Goal: Task Accomplishment & Management: Use online tool/utility

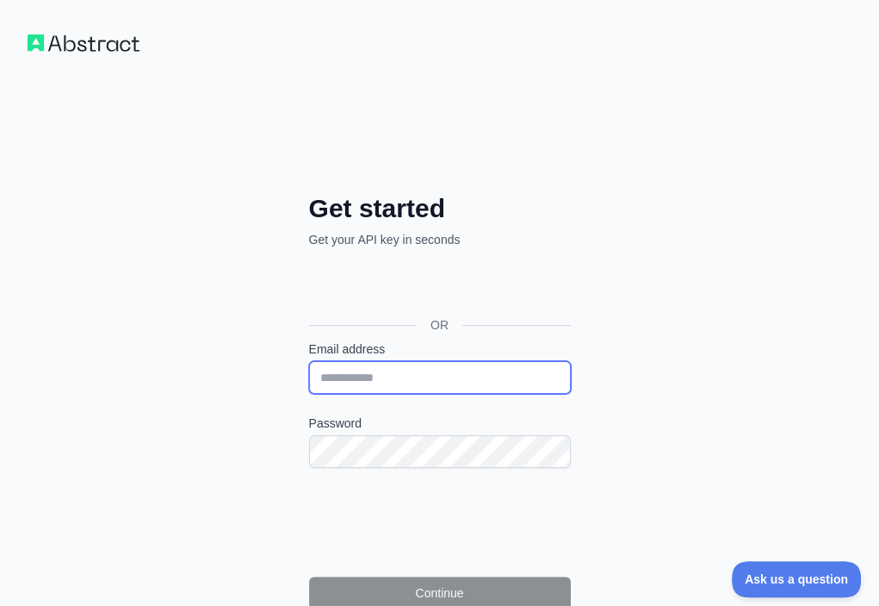
click at [309, 361] on input "Email address" at bounding box center [440, 377] width 262 height 33
paste input "**********"
type input "**********"
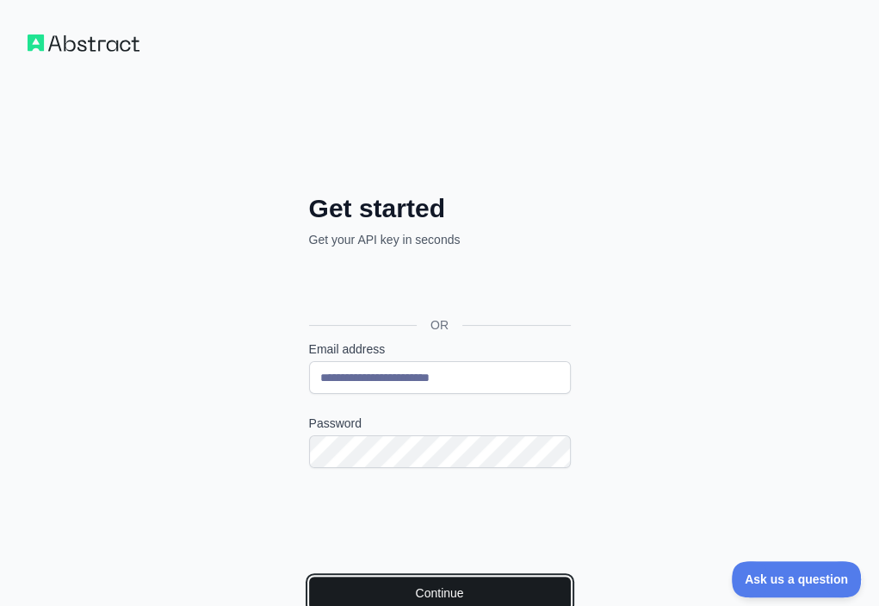
click at [309, 576] on button "Continue" at bounding box center [440, 592] width 262 height 33
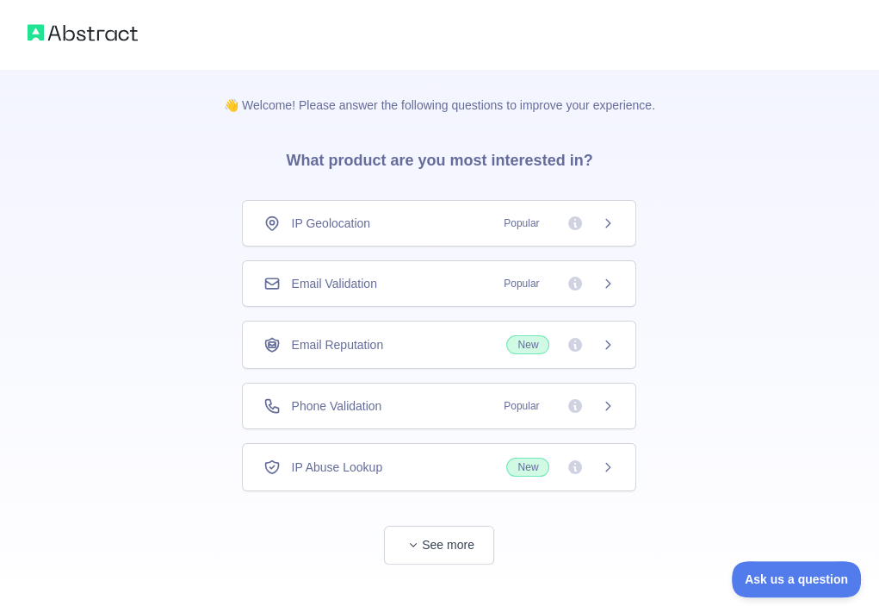
click at [465, 294] on div "Email Validation Popular" at bounding box center [439, 283] width 394 height 47
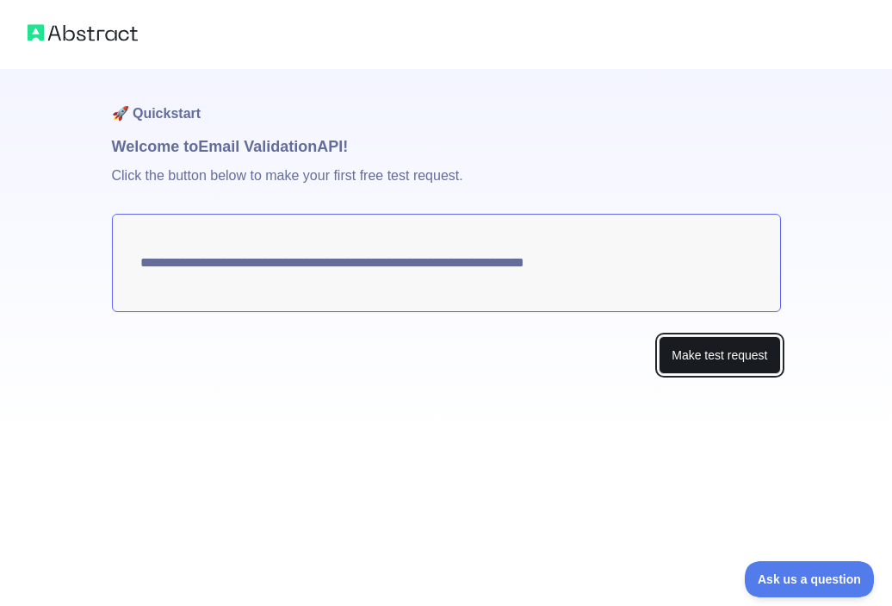
click at [683, 363] on button "Make test request" at bounding box center [719, 355] width 121 height 39
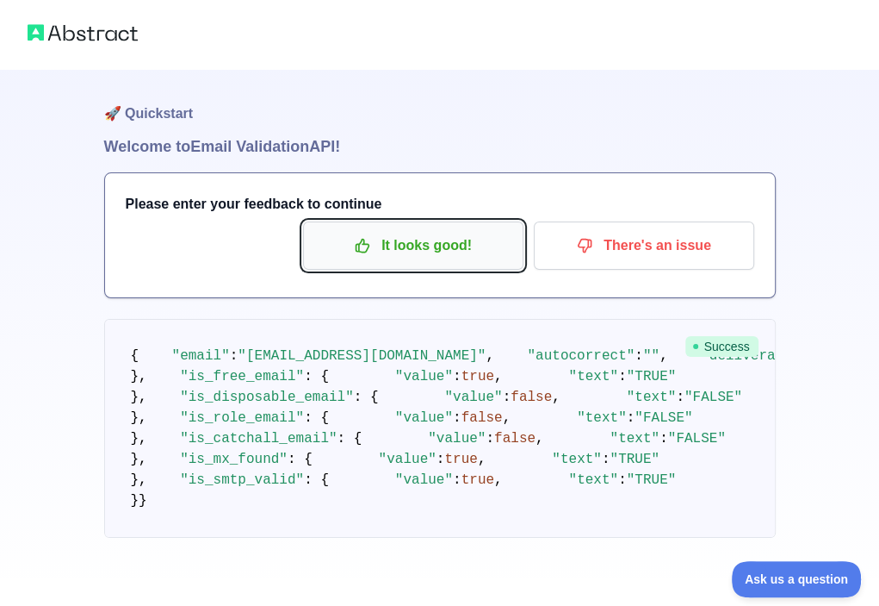
click at [432, 245] on p "It looks good!" at bounding box center [413, 245] width 195 height 29
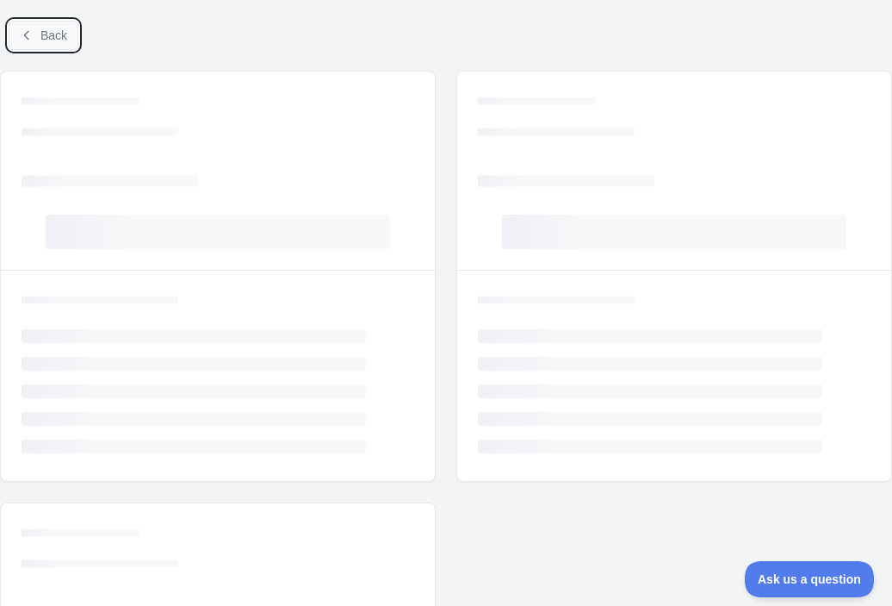
click at [65, 39] on span "Back" at bounding box center [53, 35] width 27 height 14
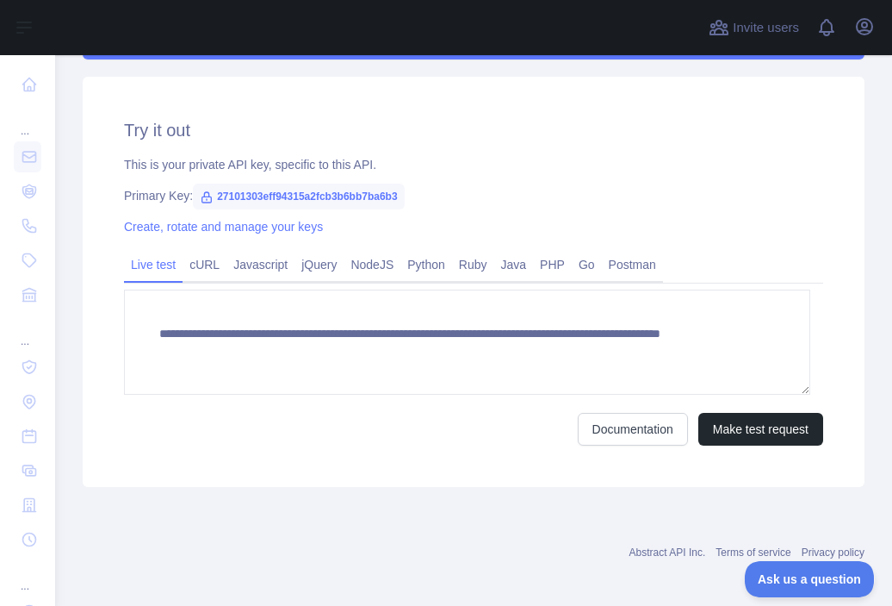
scroll to position [576, 0]
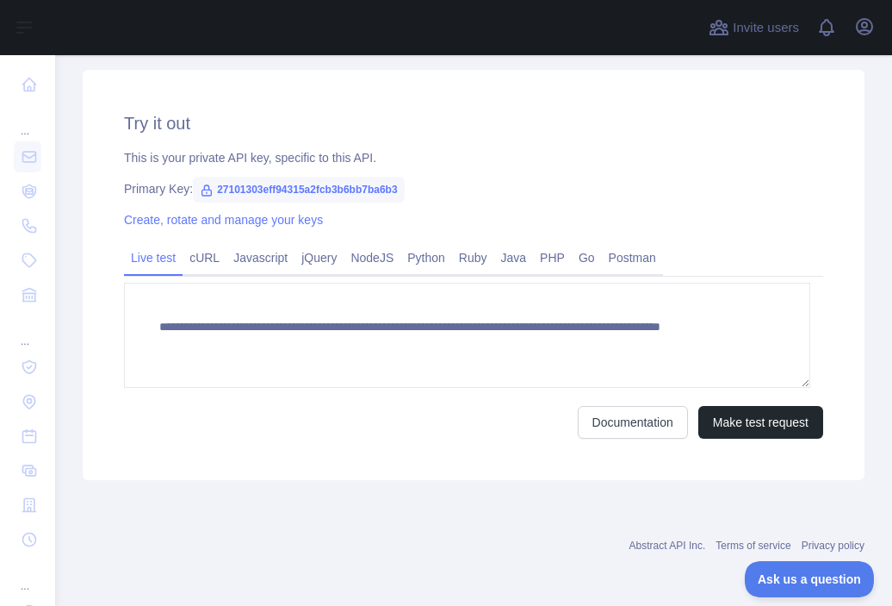
click at [309, 190] on span "27101303eff94315a2fcb3b6bb7ba6b3" at bounding box center [298, 190] width 211 height 26
copy span "27101303eff94315a2fcb3b6bb7ba6b3"
